Goal: Information Seeking & Learning: Learn about a topic

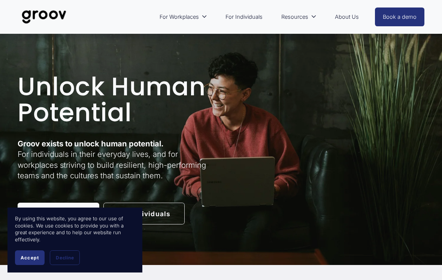
click at [27, 256] on span "Accept" at bounding box center [30, 258] width 18 height 6
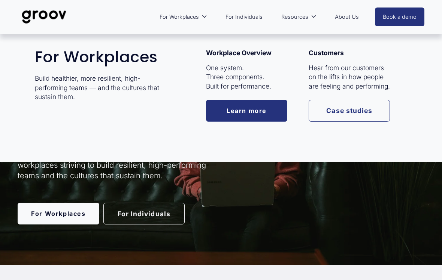
click at [190, 19] on span "For Workplaces" at bounding box center [179, 17] width 39 height 10
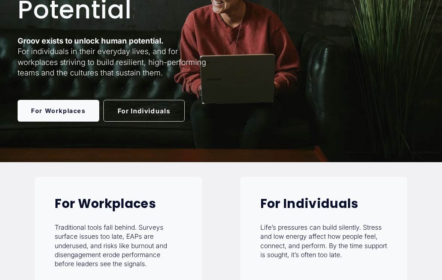
scroll to position [103, 0]
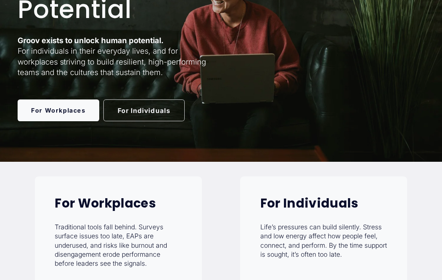
click at [47, 112] on link "For Workplaces" at bounding box center [58, 111] width 81 height 22
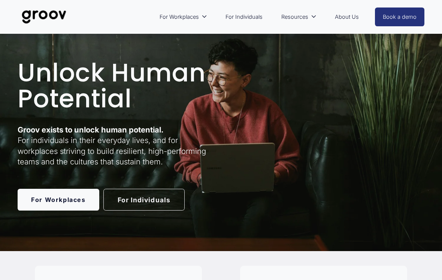
scroll to position [15, 0]
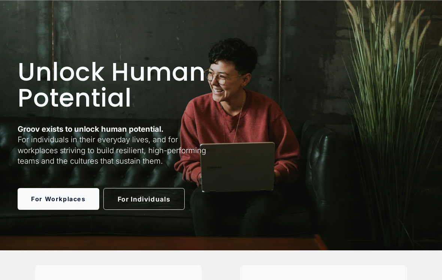
click at [54, 198] on link "For Workplaces" at bounding box center [58, 199] width 81 height 22
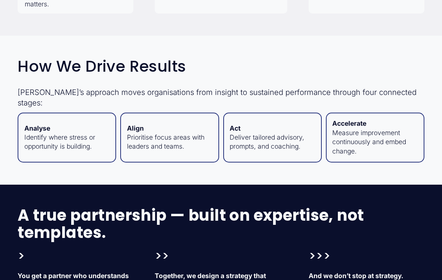
scroll to position [734, 0]
click at [43, 136] on p "Analyse Identify where stress or opportunity is building." at bounding box center [66, 137] width 85 height 27
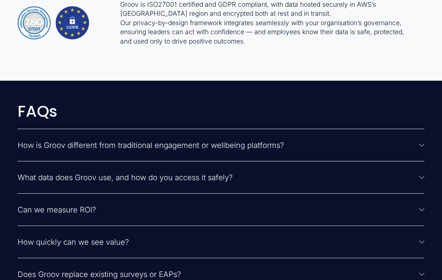
scroll to position [1565, 0]
click at [42, 145] on span "How is Groov different from traditional engagement or wellbeing platforms?" at bounding box center [219, 144] width 402 height 9
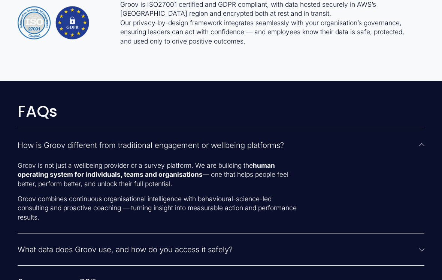
click at [37, 139] on button "How is Groov different from traditional engagement or wellbeing platforms?" at bounding box center [221, 145] width 407 height 32
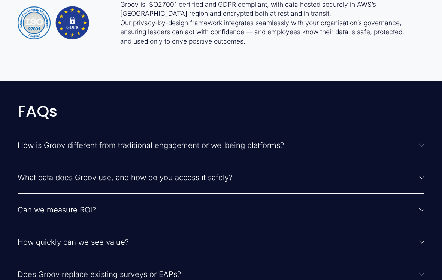
click at [39, 206] on span "Can we measure ROI?" at bounding box center [219, 209] width 402 height 9
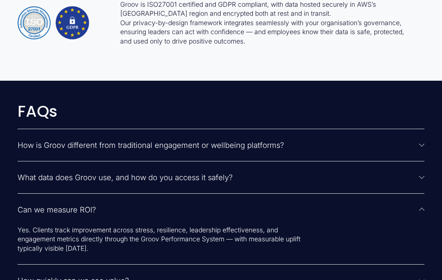
click at [37, 199] on button "Can we measure ROI?" at bounding box center [221, 209] width 407 height 32
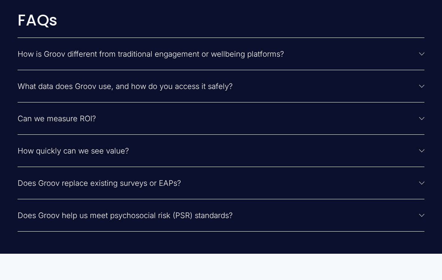
scroll to position [1659, 0]
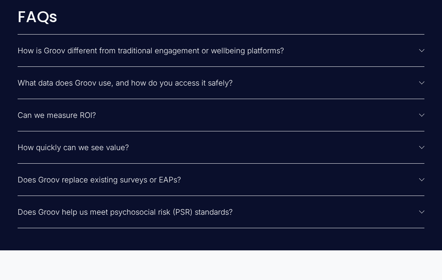
click at [42, 178] on span "Does Groov replace existing surveys or EAPs?" at bounding box center [219, 179] width 402 height 9
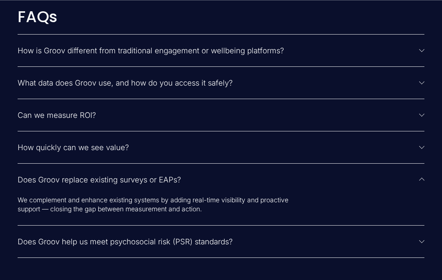
click at [49, 176] on span "Does Groov replace existing surveys or EAPs?" at bounding box center [219, 179] width 402 height 9
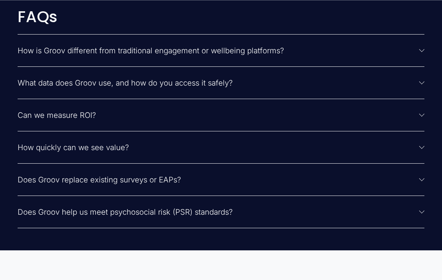
click at [33, 213] on span "Does Groov help us meet psychosocial risk (PSR) standards?" at bounding box center [219, 211] width 402 height 9
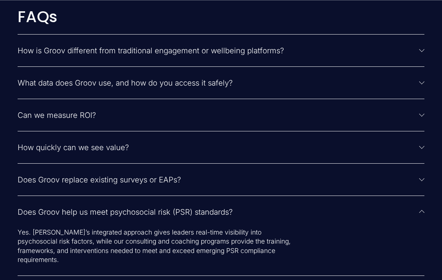
click at [37, 208] on span "Does Groov help us meet psychosocial risk (PSR) standards?" at bounding box center [219, 211] width 402 height 9
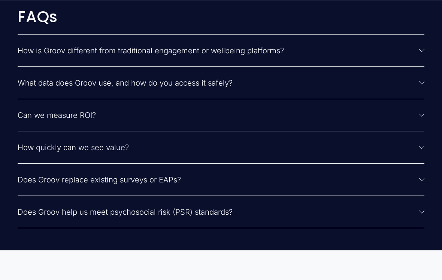
click at [40, 206] on button "Does Groov help us meet psychosocial risk (PSR) standards?" at bounding box center [221, 212] width 407 height 32
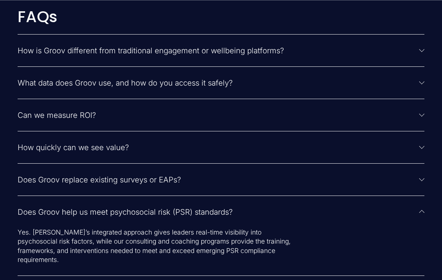
click at [46, 213] on span "Does Groov help us meet psychosocial risk (PSR) standards?" at bounding box center [219, 211] width 402 height 9
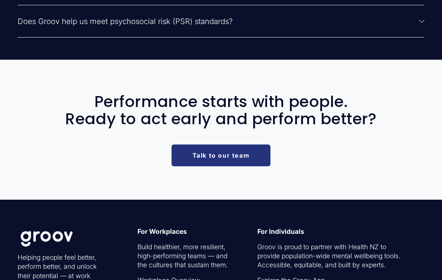
scroll to position [1850, 0]
click at [191, 159] on link "Talk to our team" at bounding box center [221, 155] width 99 height 22
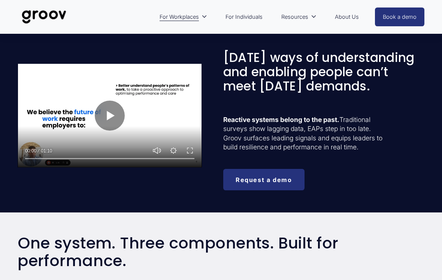
scroll to position [253, 0]
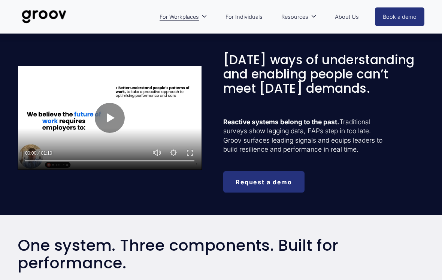
click at [346, 18] on link "About Us" at bounding box center [346, 16] width 31 height 17
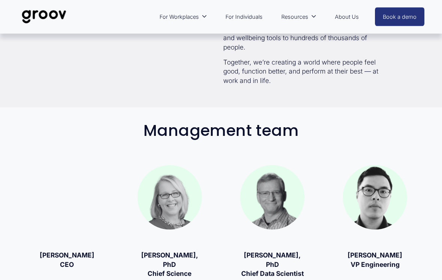
scroll to position [319, 0]
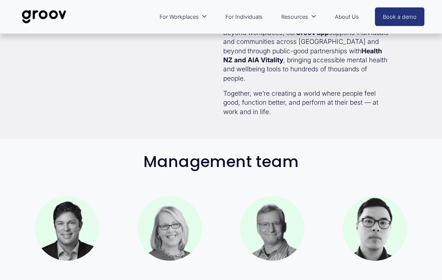
click at [40, 12] on img at bounding box center [44, 16] width 53 height 25
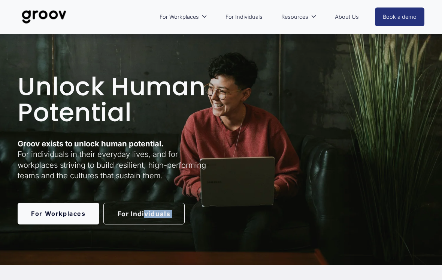
click at [159, 113] on h1 "Unlock Human Potential" at bounding box center [118, 100] width 201 height 52
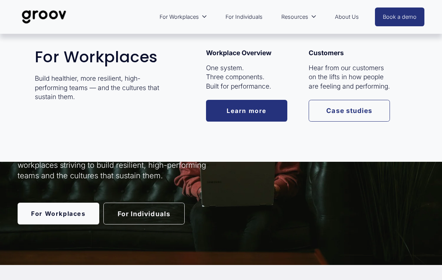
click at [199, 19] on span "For Workplaces" at bounding box center [179, 17] width 39 height 10
click at [209, 21] on link "For Workplaces" at bounding box center [183, 16] width 55 height 17
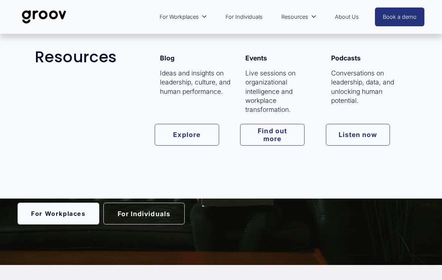
click at [0, 0] on button "Close" at bounding box center [0, 0] width 0 height 0
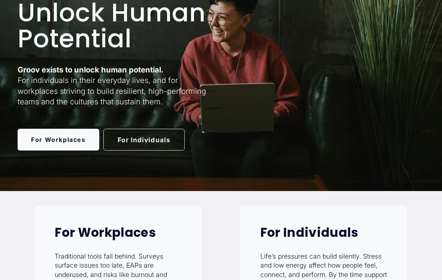
scroll to position [79, 0]
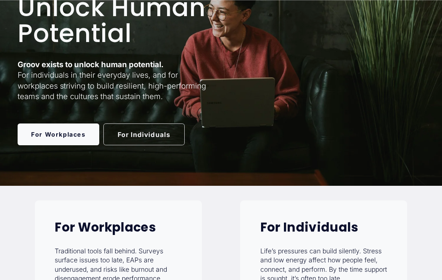
click at [132, 129] on link "For Individuals" at bounding box center [143, 134] width 81 height 22
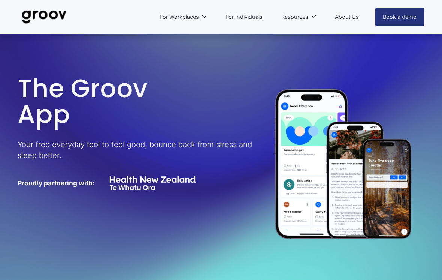
click at [33, 19] on img at bounding box center [44, 16] width 53 height 25
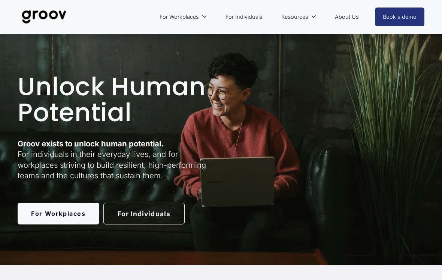
click at [57, 214] on link "For Workplaces" at bounding box center [58, 213] width 81 height 22
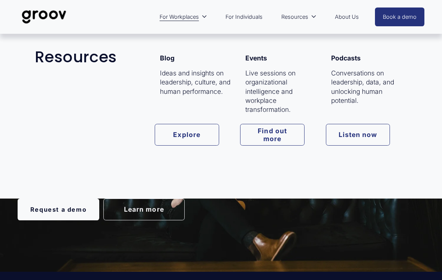
click at [343, 17] on link "About Us" at bounding box center [346, 16] width 31 height 17
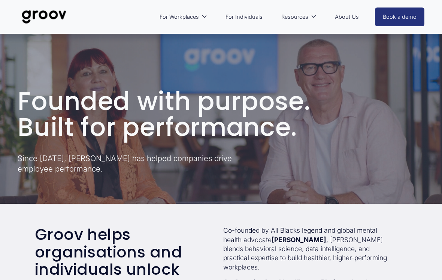
click at [34, 15] on img at bounding box center [44, 16] width 53 height 25
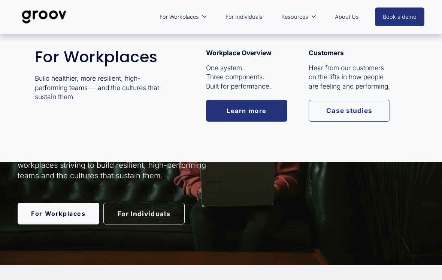
click at [0, 0] on button "Close" at bounding box center [0, 0] width 0 height 0
